Goal: Obtain resource: Download file/media

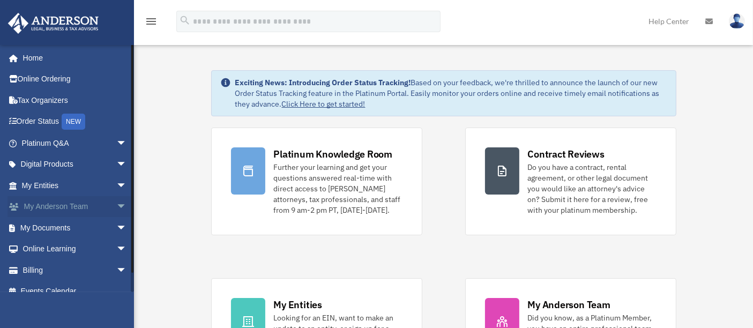
click at [116, 204] on span "arrow_drop_down" at bounding box center [126, 207] width 21 height 22
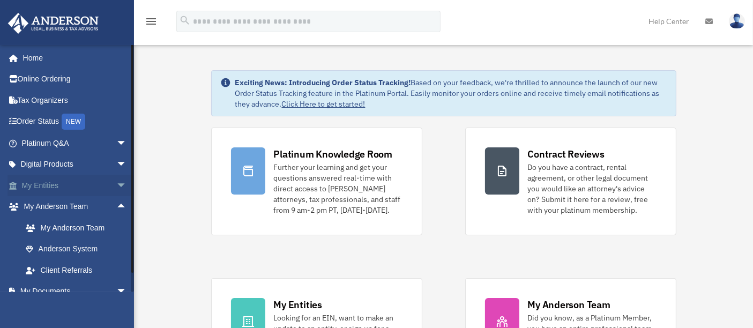
click at [116, 188] on span "arrow_drop_down" at bounding box center [126, 186] width 21 height 22
click at [116, 188] on span "arrow_drop_up" at bounding box center [126, 186] width 21 height 22
click at [116, 202] on span "arrow_drop_up" at bounding box center [126, 207] width 21 height 22
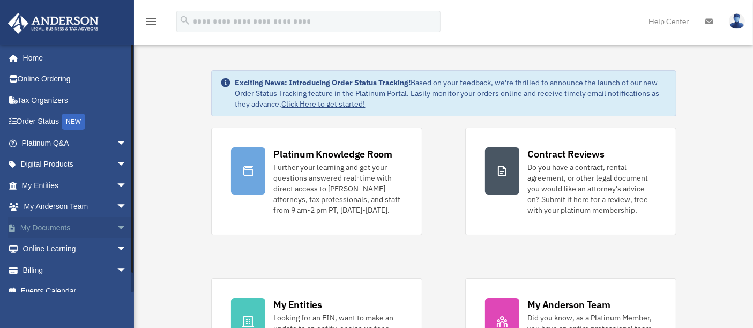
click at [116, 229] on span "arrow_drop_down" at bounding box center [126, 228] width 21 height 22
click at [59, 248] on link "Box" at bounding box center [79, 248] width 128 height 21
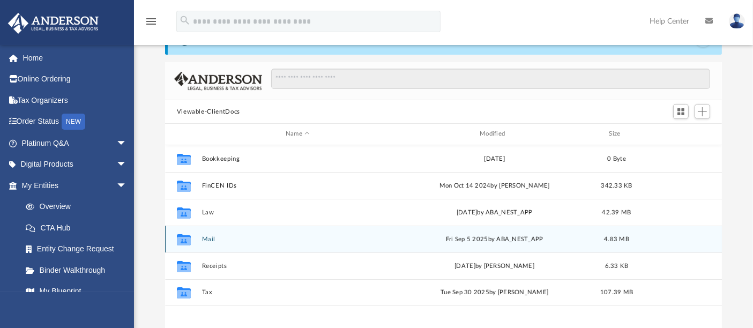
scroll to position [40, 0]
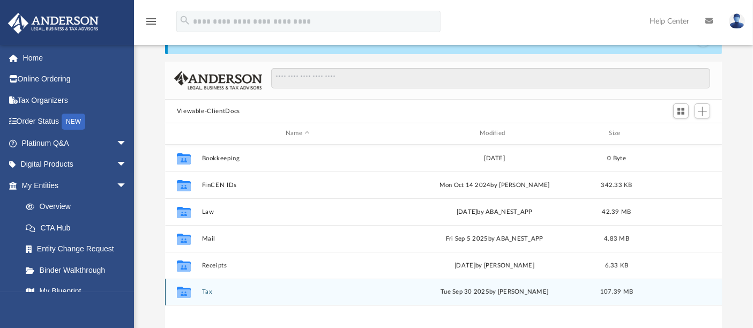
click at [208, 288] on button "Tax" at bounding box center [297, 291] width 192 height 7
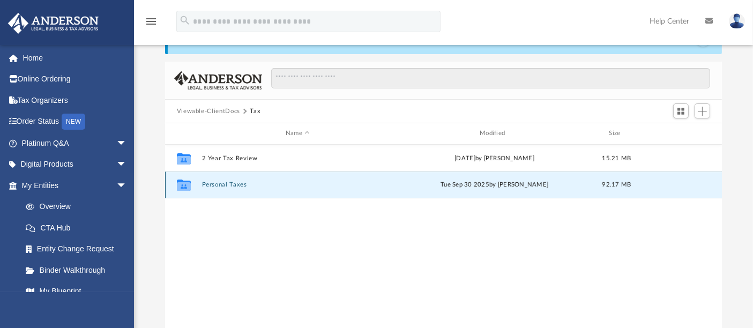
click at [223, 184] on button "Personal Taxes" at bounding box center [297, 184] width 192 height 7
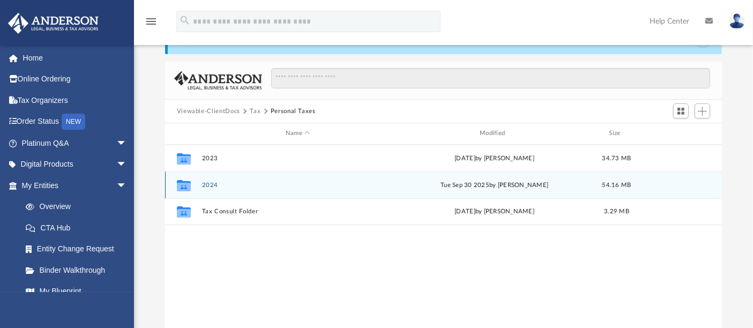
click at [212, 190] on div "Collaborated Folder 2024 [DATE] by [PERSON_NAME] 54.16 MB" at bounding box center [443, 184] width 557 height 27
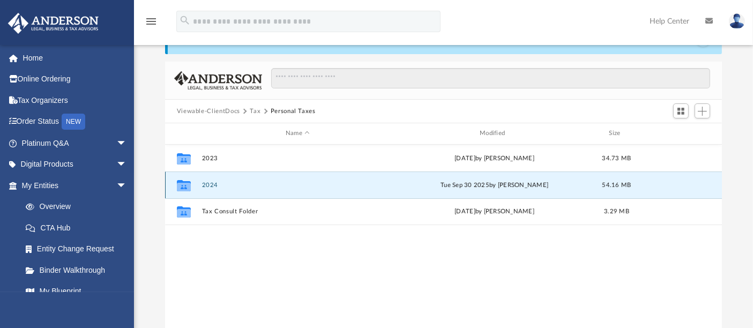
click at [211, 186] on button "2024" at bounding box center [297, 185] width 192 height 7
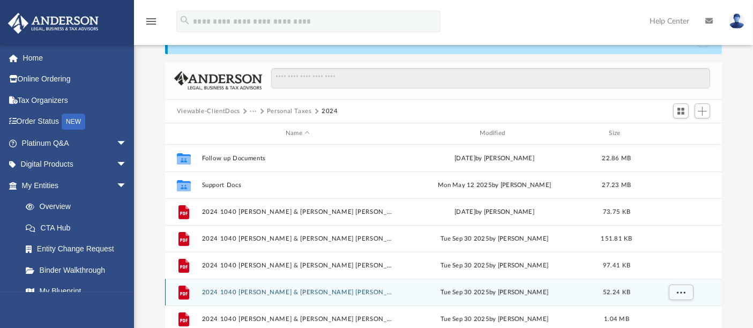
click at [290, 289] on button "2024 1040 [PERSON_NAME] & [PERSON_NAME] [PERSON_NAME] - NJ Form 1040NR-V Paymen…" at bounding box center [297, 292] width 192 height 7
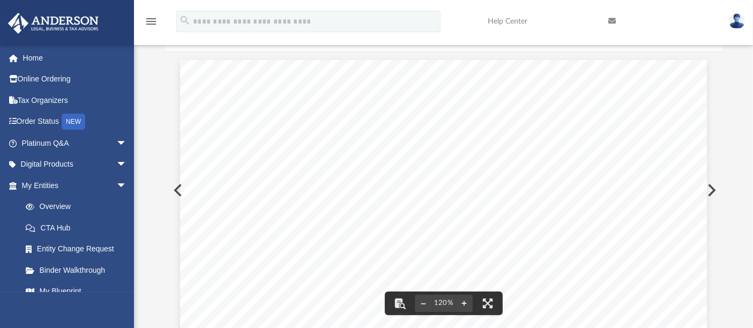
scroll to position [0, 0]
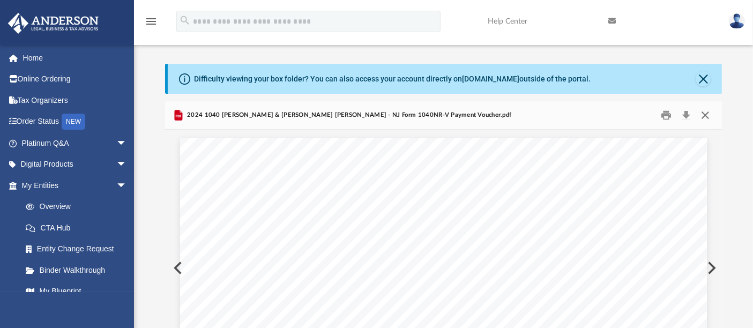
click at [708, 111] on button "Close" at bounding box center [704, 115] width 19 height 17
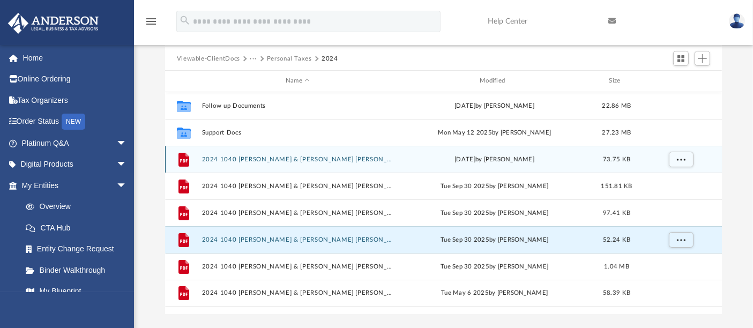
scroll to position [93, 0]
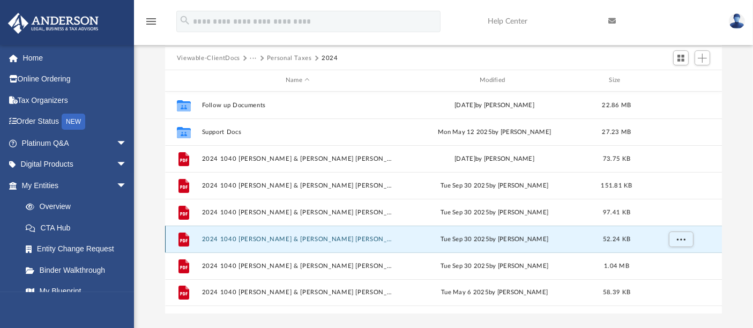
click at [326, 240] on button "2024 1040 [PERSON_NAME] & [PERSON_NAME] [PERSON_NAME] - NJ Form 1040NR-V Paymen…" at bounding box center [297, 239] width 192 height 7
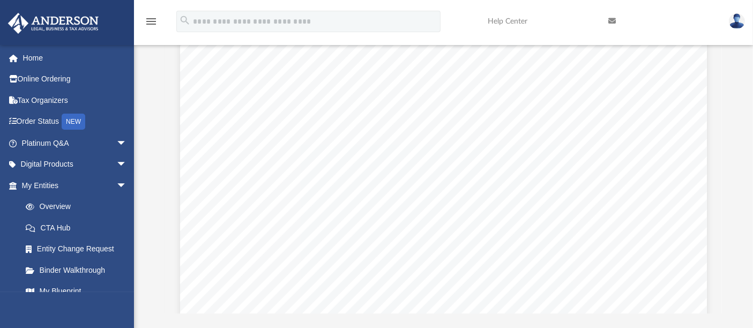
scroll to position [61, 0]
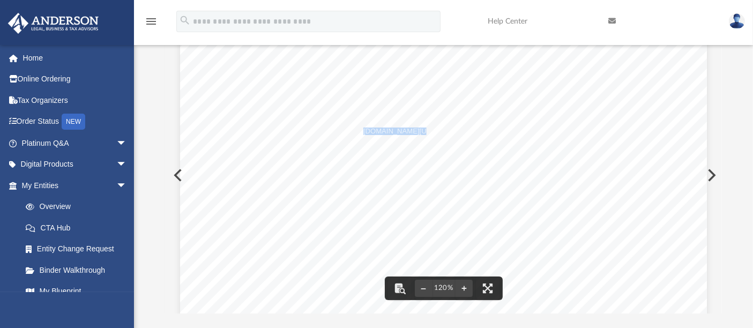
drag, startPoint x: 357, startPoint y: 131, endPoint x: 404, endPoint y: 132, distance: 46.6
click at [404, 132] on div "466051 [DATE] Do not use the payment voucher if you pay your taxes by e-check. …" at bounding box center [443, 325] width 527 height 682
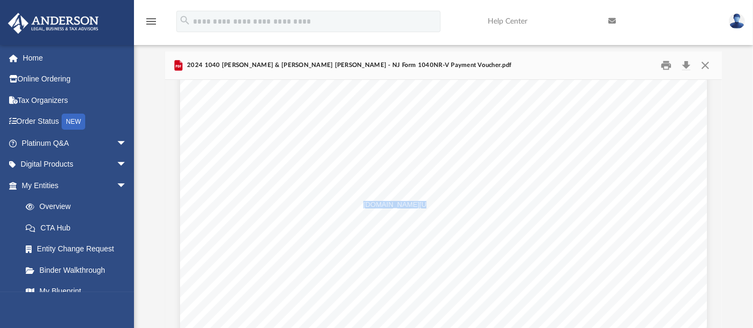
scroll to position [0, 0]
click at [667, 69] on button "Print" at bounding box center [665, 65] width 21 height 17
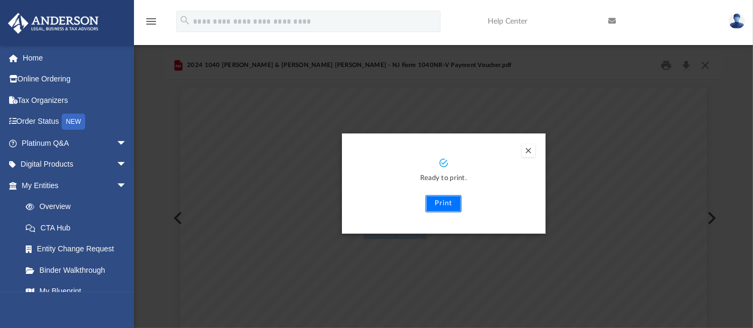
click at [439, 207] on button "Print" at bounding box center [443, 203] width 36 height 17
